Goal: Find specific page/section: Find specific page/section

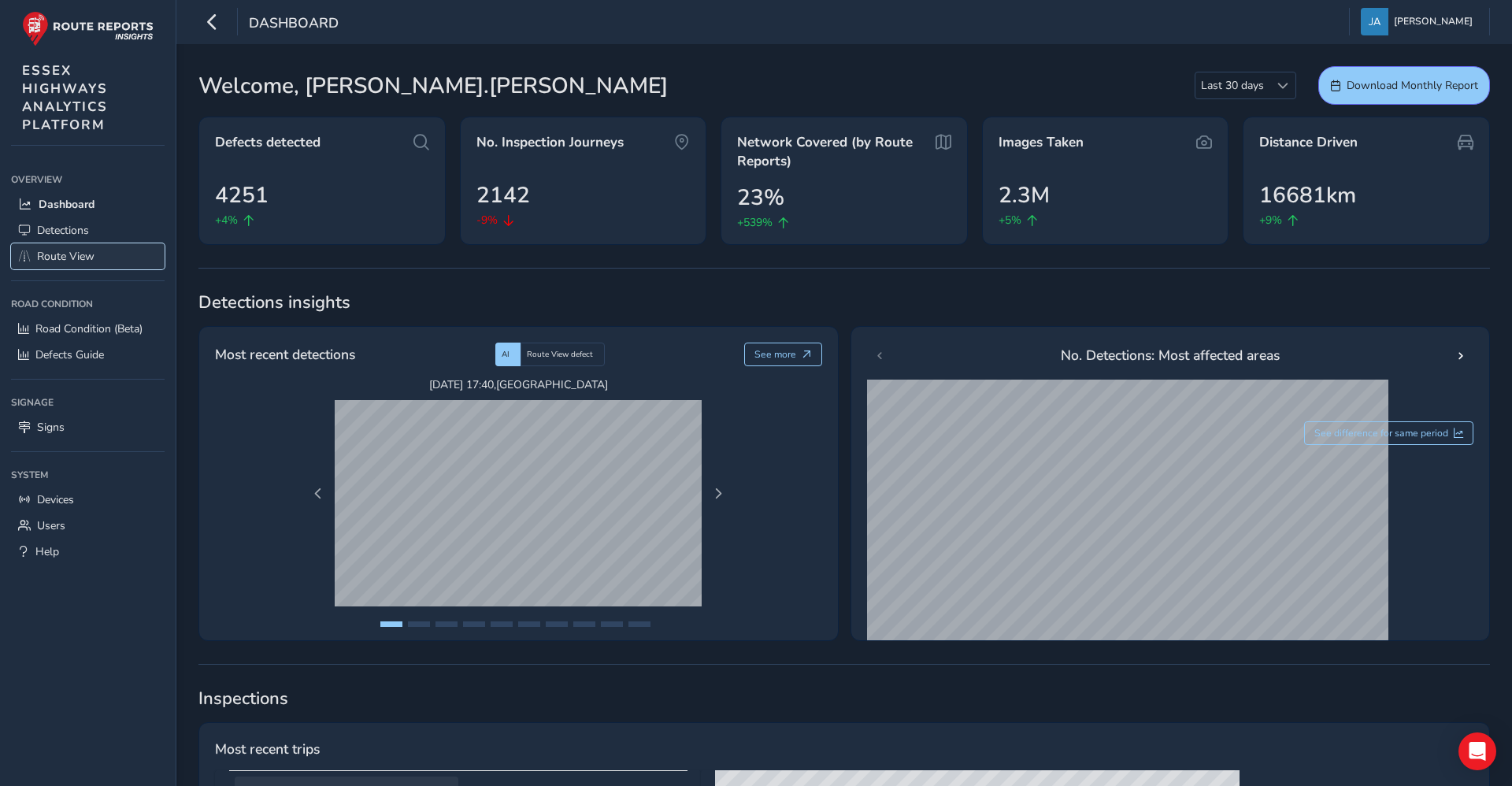
click at [97, 267] on link "Route View" at bounding box center [88, 256] width 154 height 26
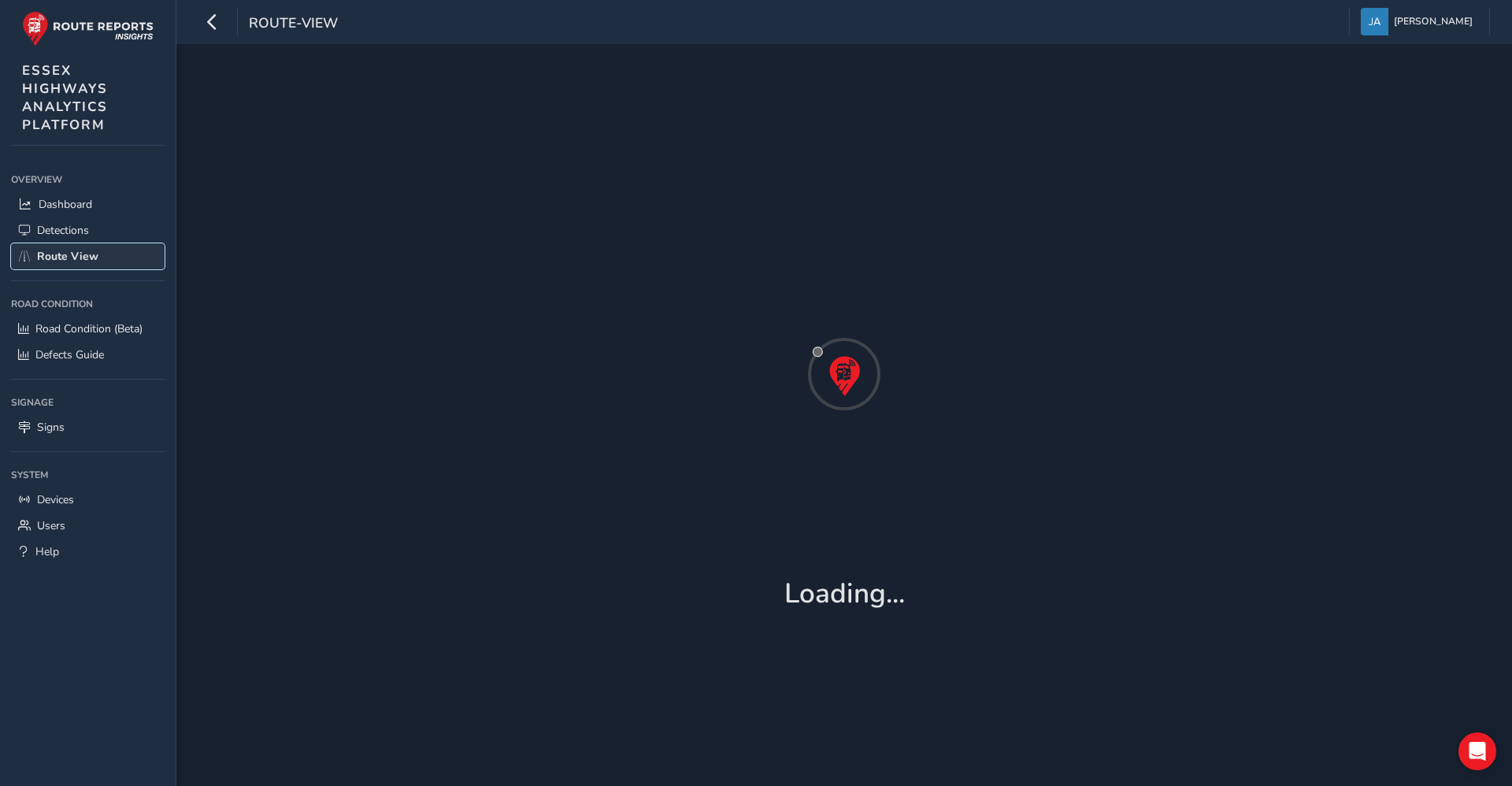
click at [77, 259] on span "Route View" at bounding box center [68, 256] width 62 height 15
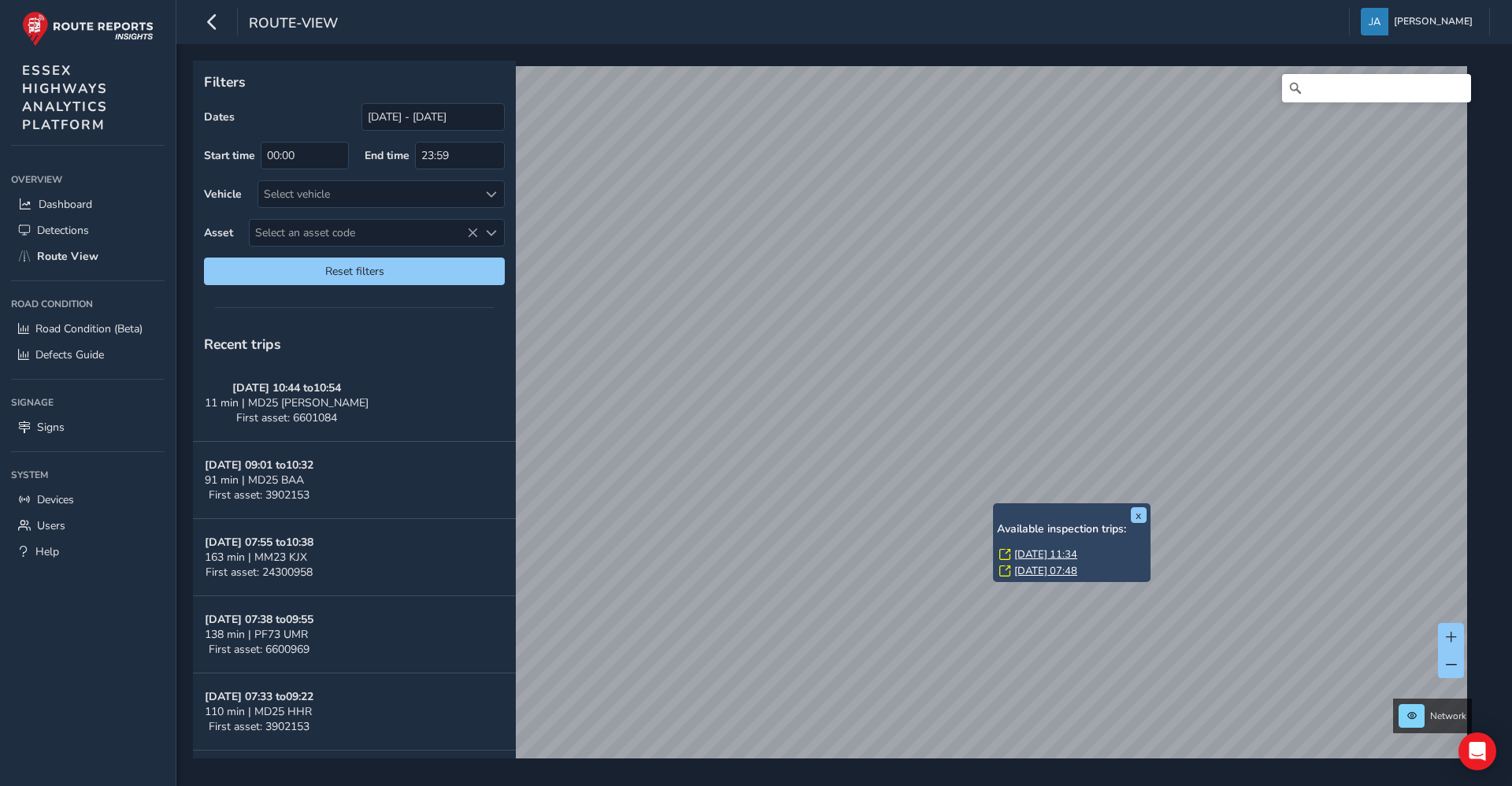
click at [1028, 551] on link "[DATE] 11:34" at bounding box center [1046, 554] width 63 height 14
